Goal: Transaction & Acquisition: Obtain resource

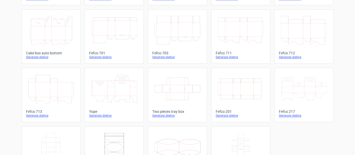
scroll to position [139, 0]
click at [225, 118] on link "Width Depth Height Fefco 201 Generate dieline" at bounding box center [240, 95] width 59 height 55
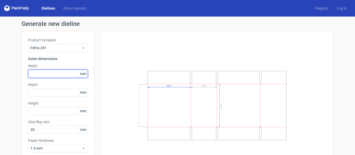
click at [61, 76] on input "text" at bounding box center [58, 74] width 60 height 8
type input "500"
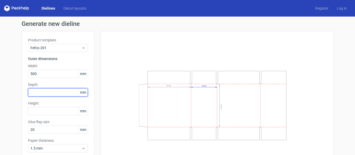
click at [60, 96] on input "text" at bounding box center [58, 93] width 60 height 8
type input "280"
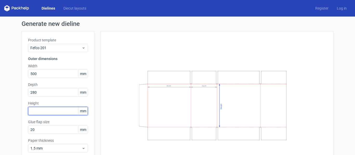
click at [62, 108] on input "text" at bounding box center [58, 111] width 60 height 8
type input "280"
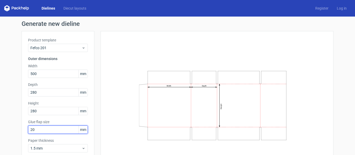
click at [59, 131] on input "20" at bounding box center [58, 130] width 60 height 8
type input "2"
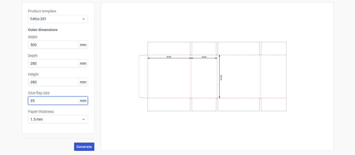
type input "35"
click at [83, 150] on button "Generate" at bounding box center [84, 147] width 20 height 8
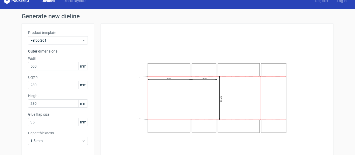
scroll to position [0, 0]
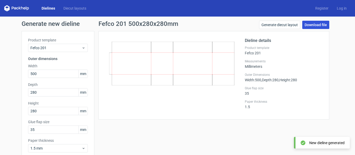
click at [313, 25] on link "Download file" at bounding box center [315, 25] width 27 height 8
